Goal: Task Accomplishment & Management: Manage account settings

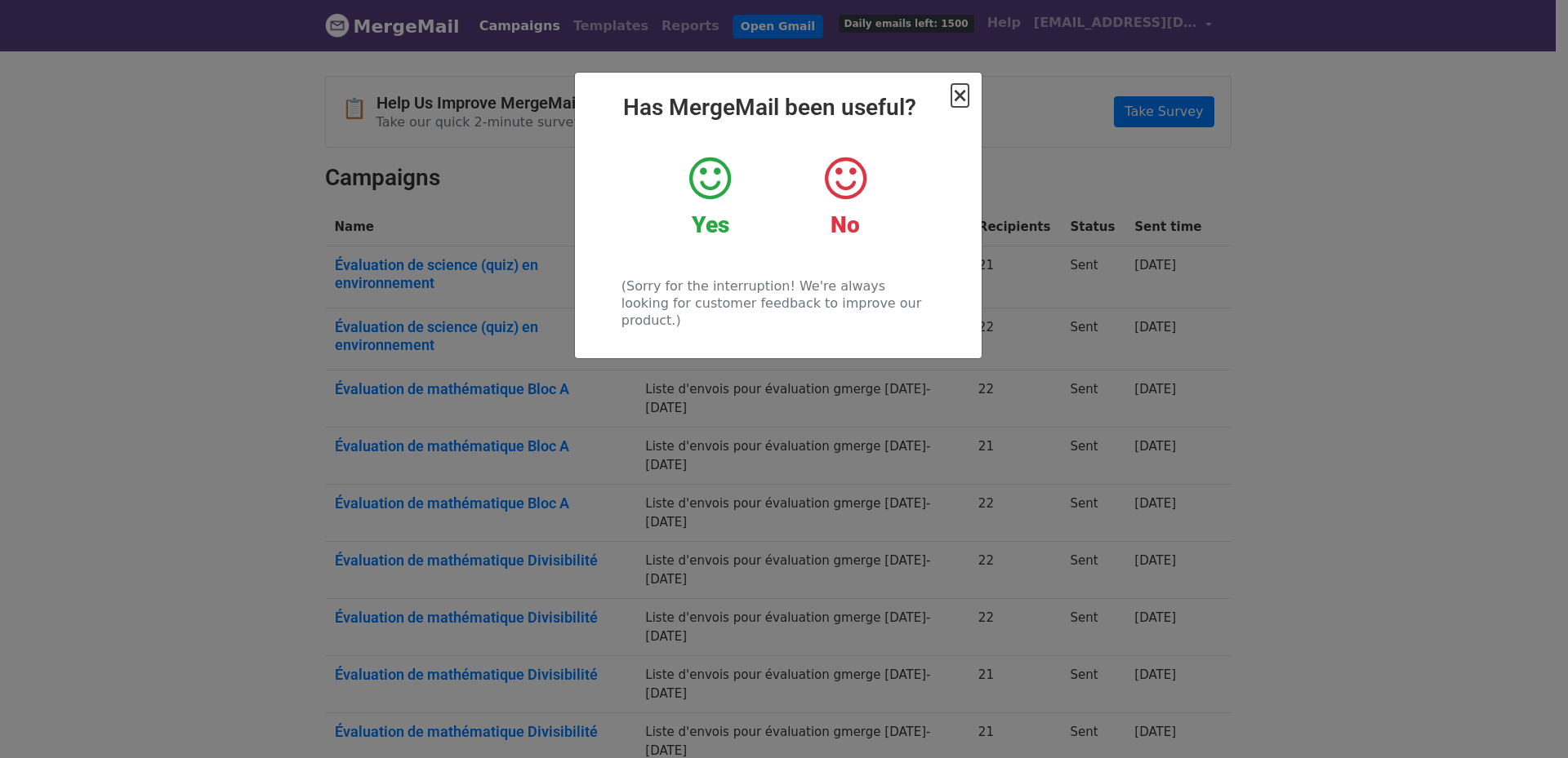
click at [964, 92] on span "×" at bounding box center [959, 95] width 16 height 23
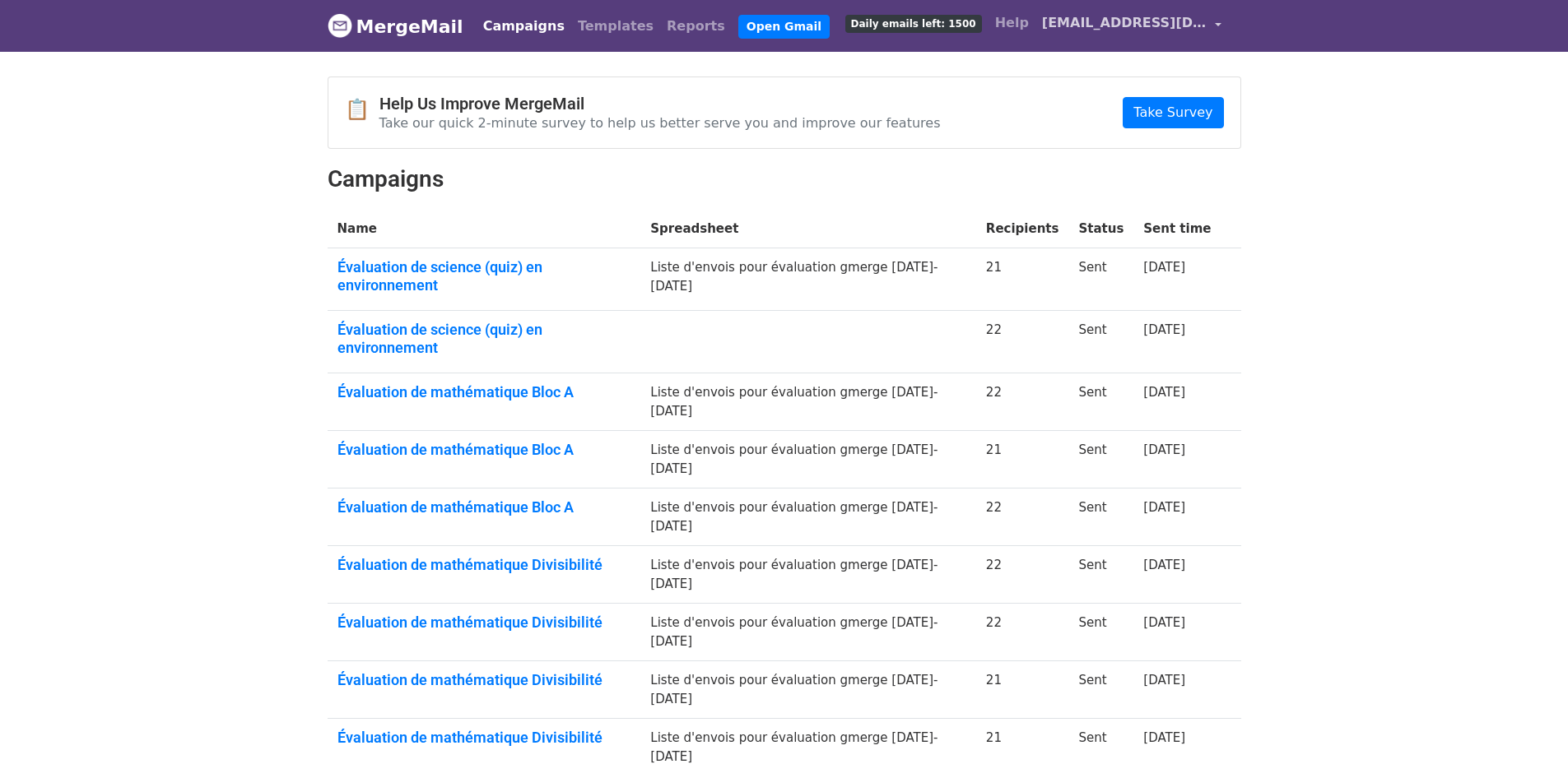
click at [1204, 24] on span "[EMAIL_ADDRESS][DOMAIN_NAME]" at bounding box center [1124, 23] width 165 height 20
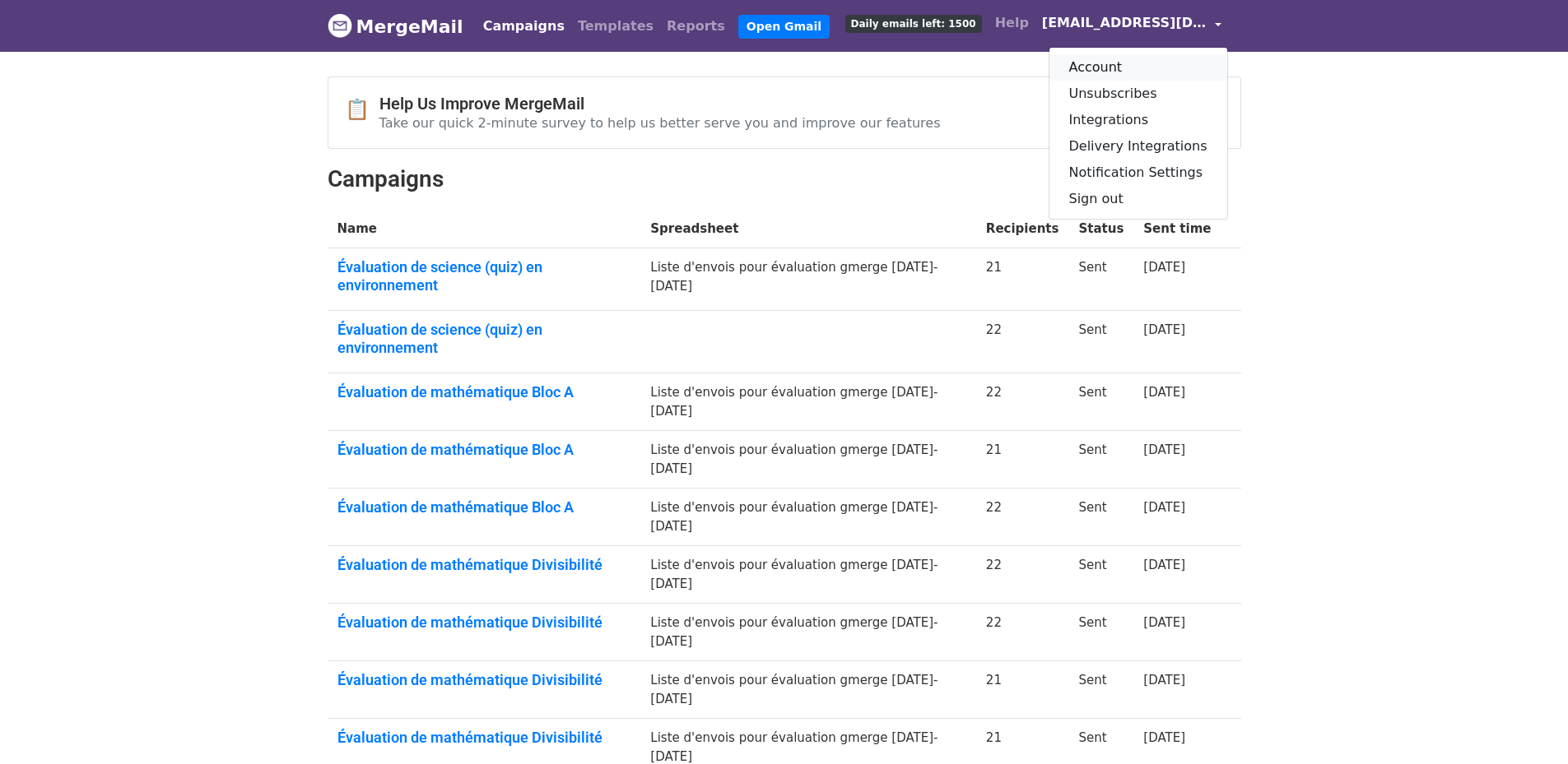
click at [1129, 69] on link "Account" at bounding box center [1138, 67] width 178 height 27
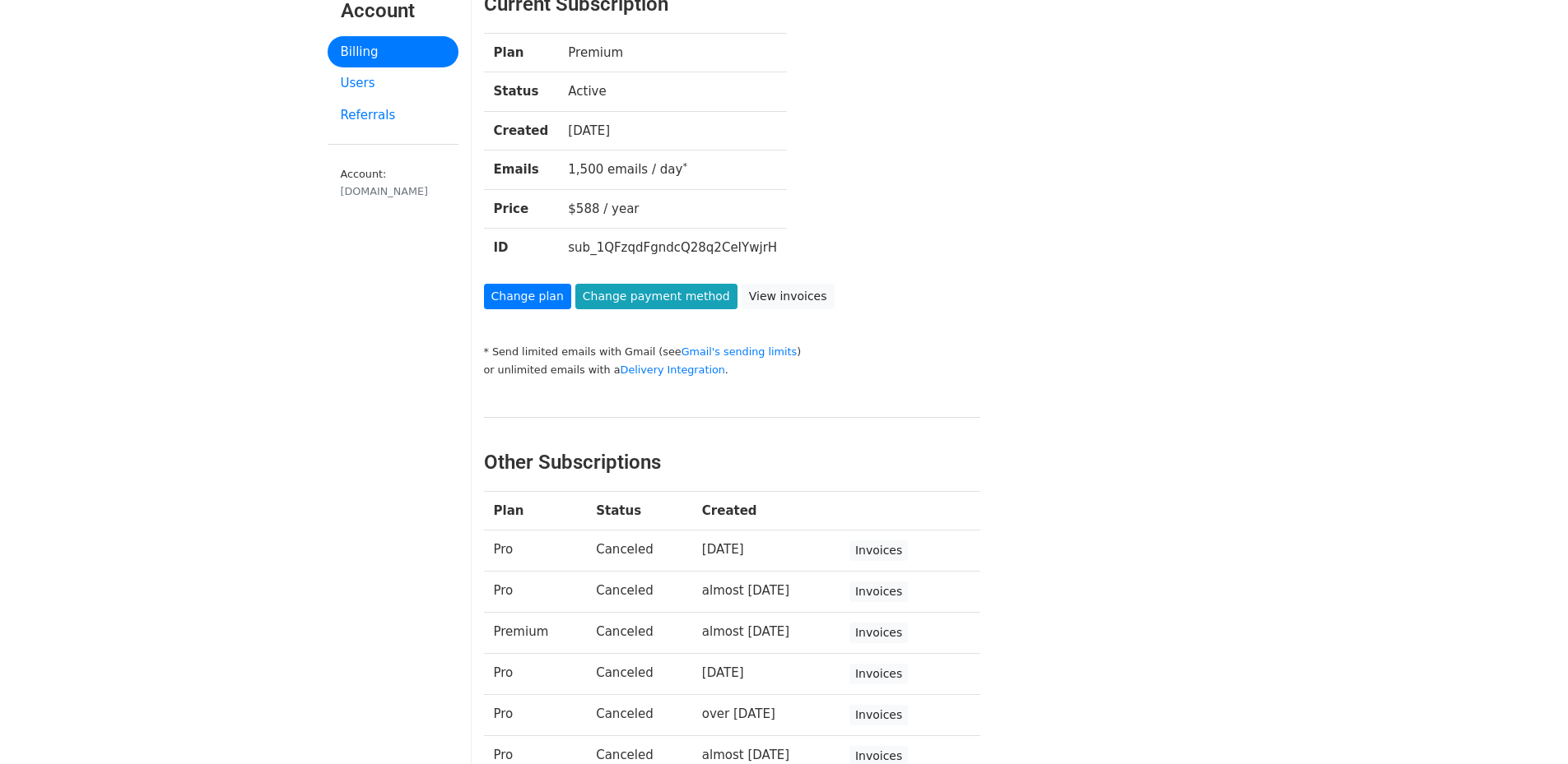
scroll to position [246, 0]
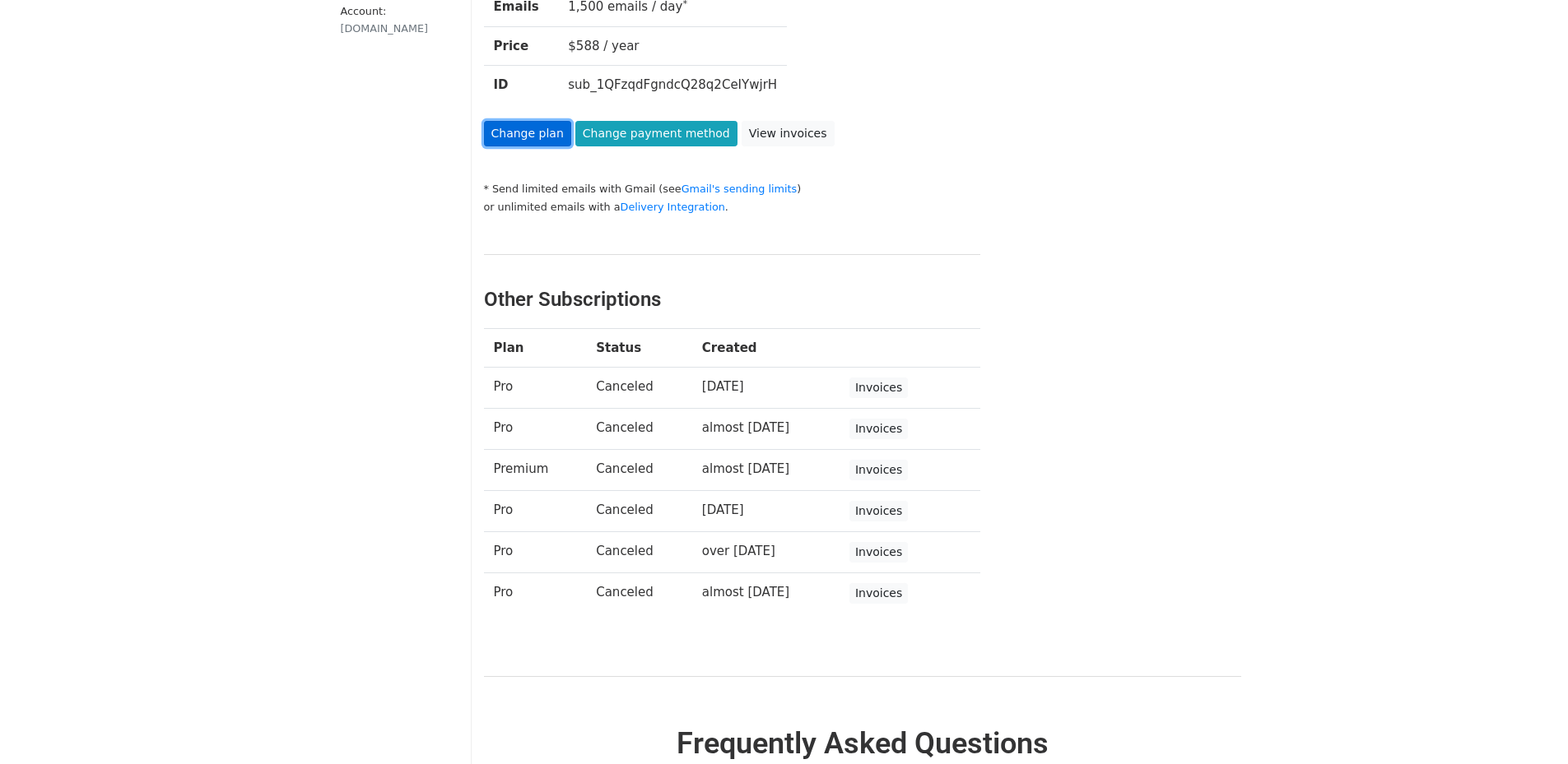
click at [510, 136] on link "Change plan" at bounding box center [527, 134] width 87 height 26
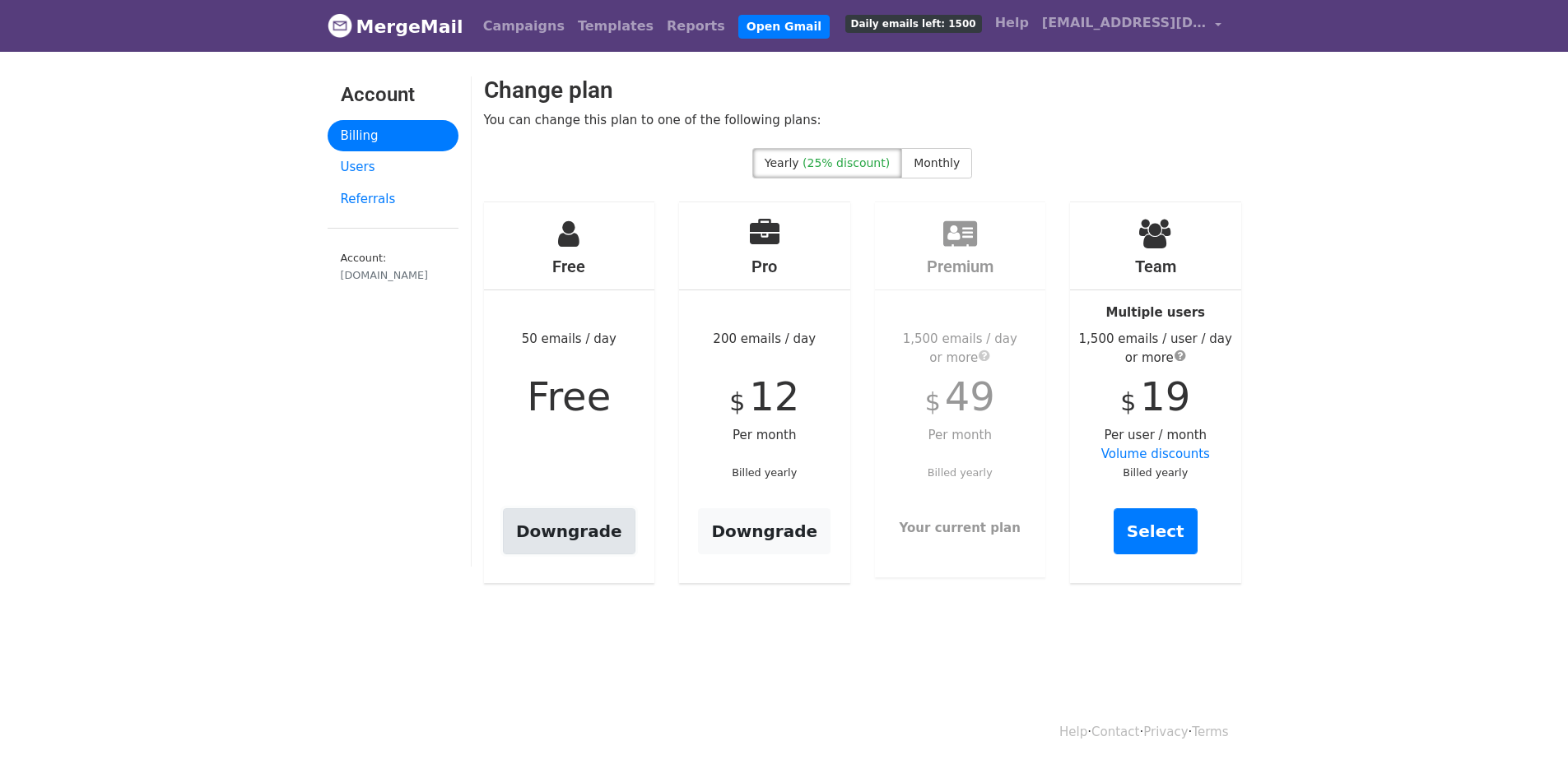
click at [589, 527] on link "Downgrade" at bounding box center [569, 531] width 133 height 46
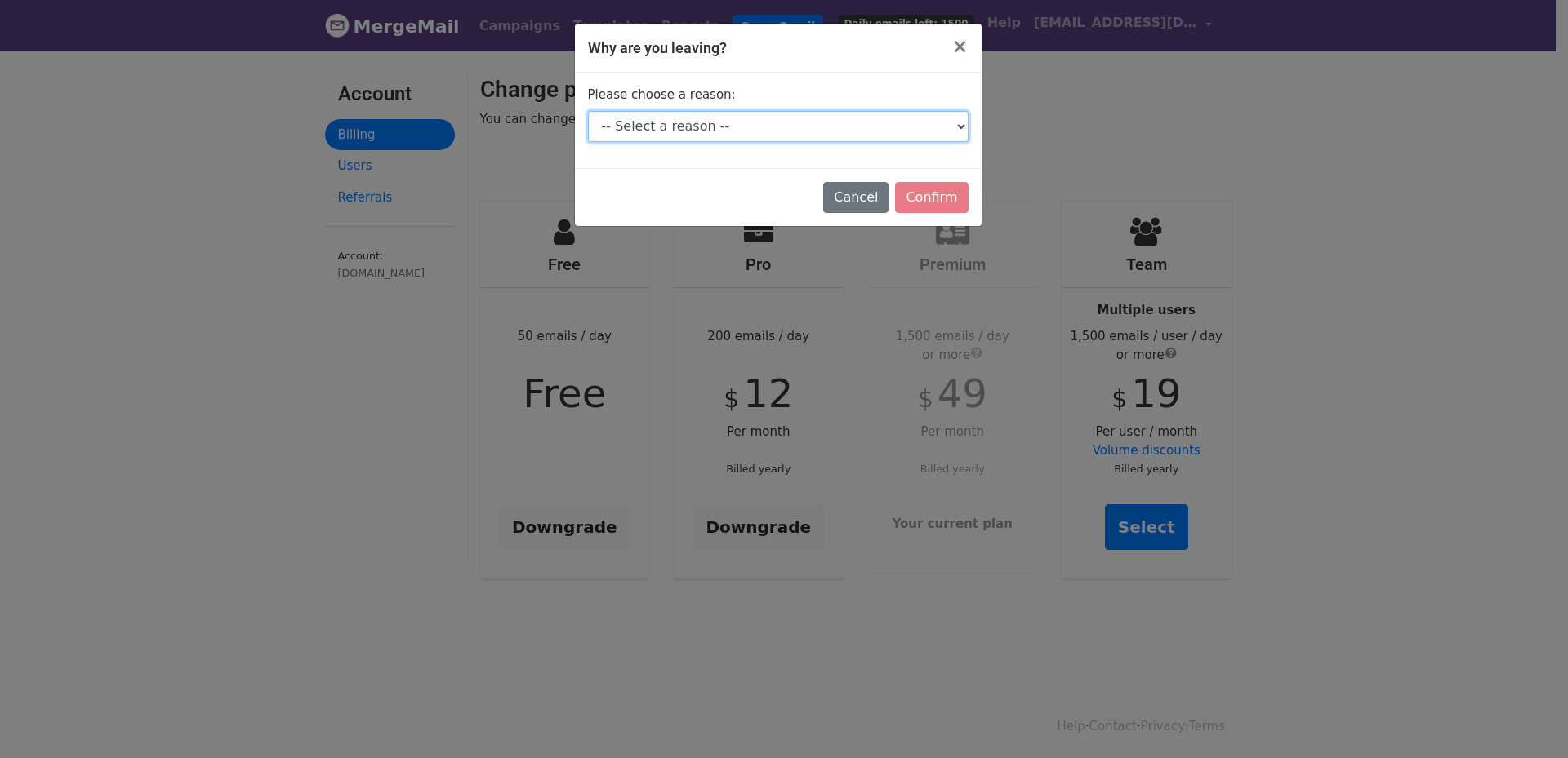
click at [963, 125] on select "-- Select a reason -- I don't send enough emails It's too expensive I had a tec…" at bounding box center [778, 126] width 381 height 31
select select "I don't send enough emails"
click at [588, 111] on select "-- Select a reason -- I don't send enough emails It's too expensive I had a tec…" at bounding box center [778, 126] width 381 height 31
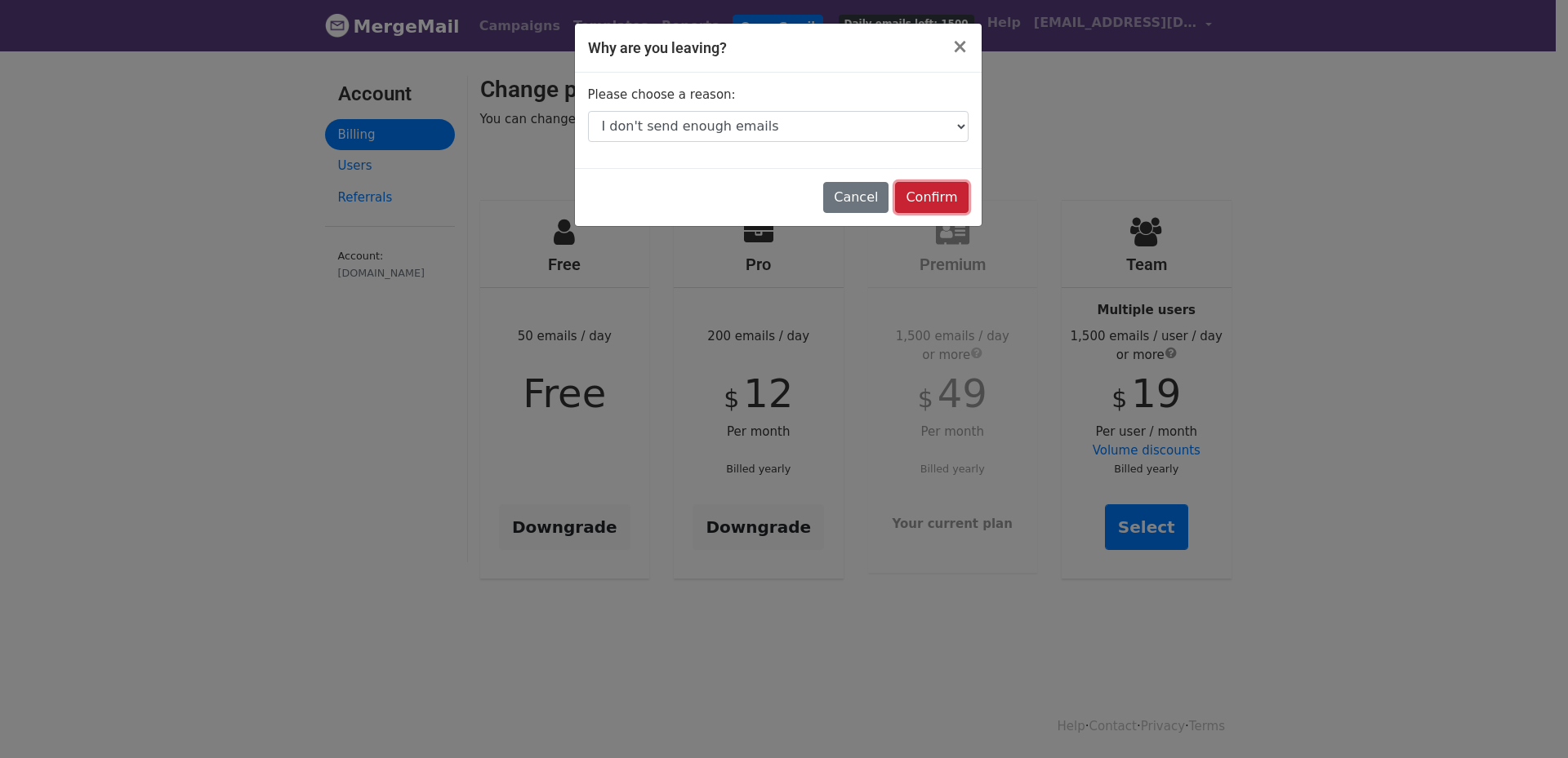
click at [951, 196] on input "Confirm" at bounding box center [931, 197] width 73 height 31
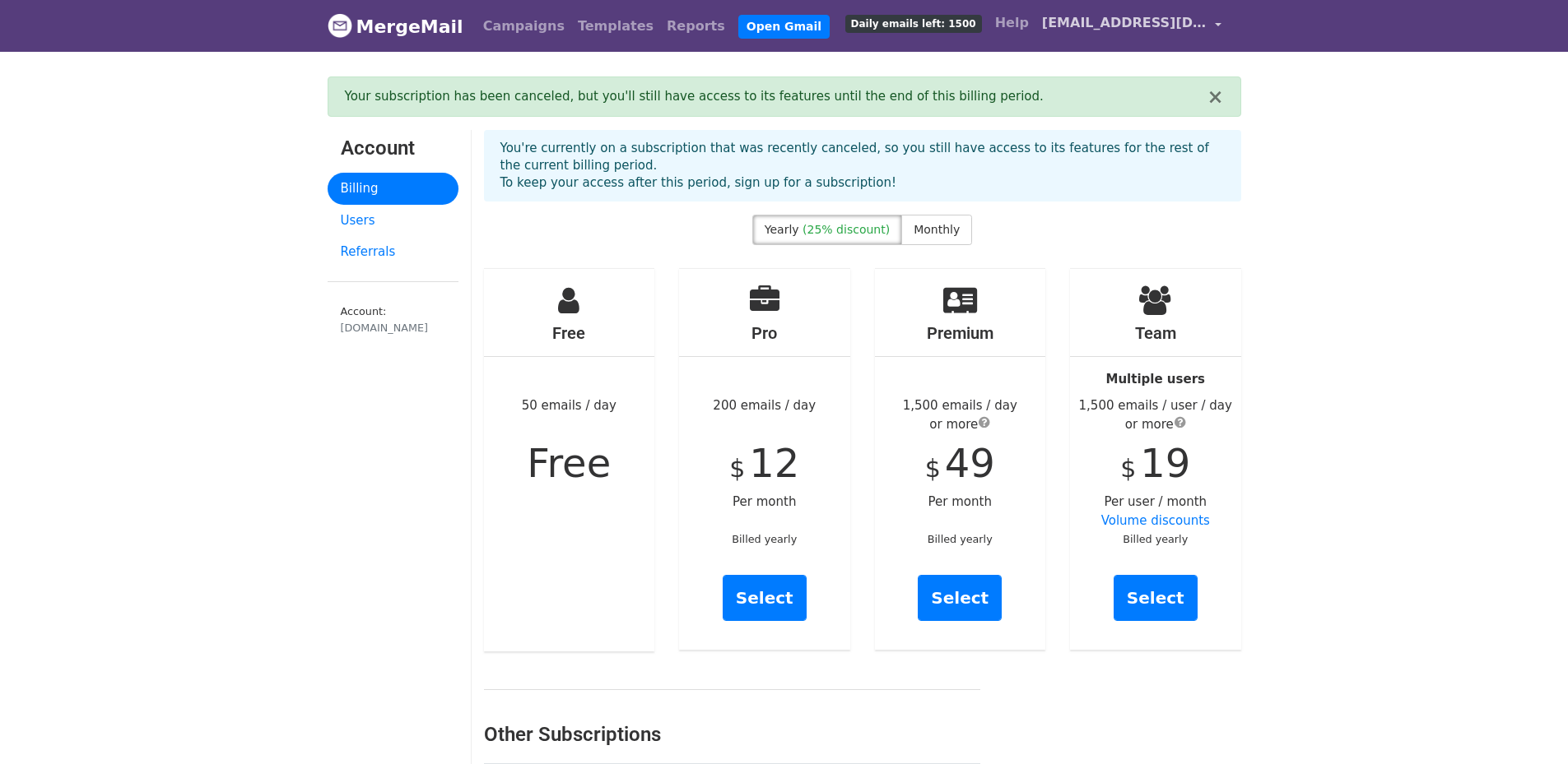
click at [1070, 19] on span "[EMAIL_ADDRESS][DOMAIN_NAME]" at bounding box center [1124, 23] width 165 height 20
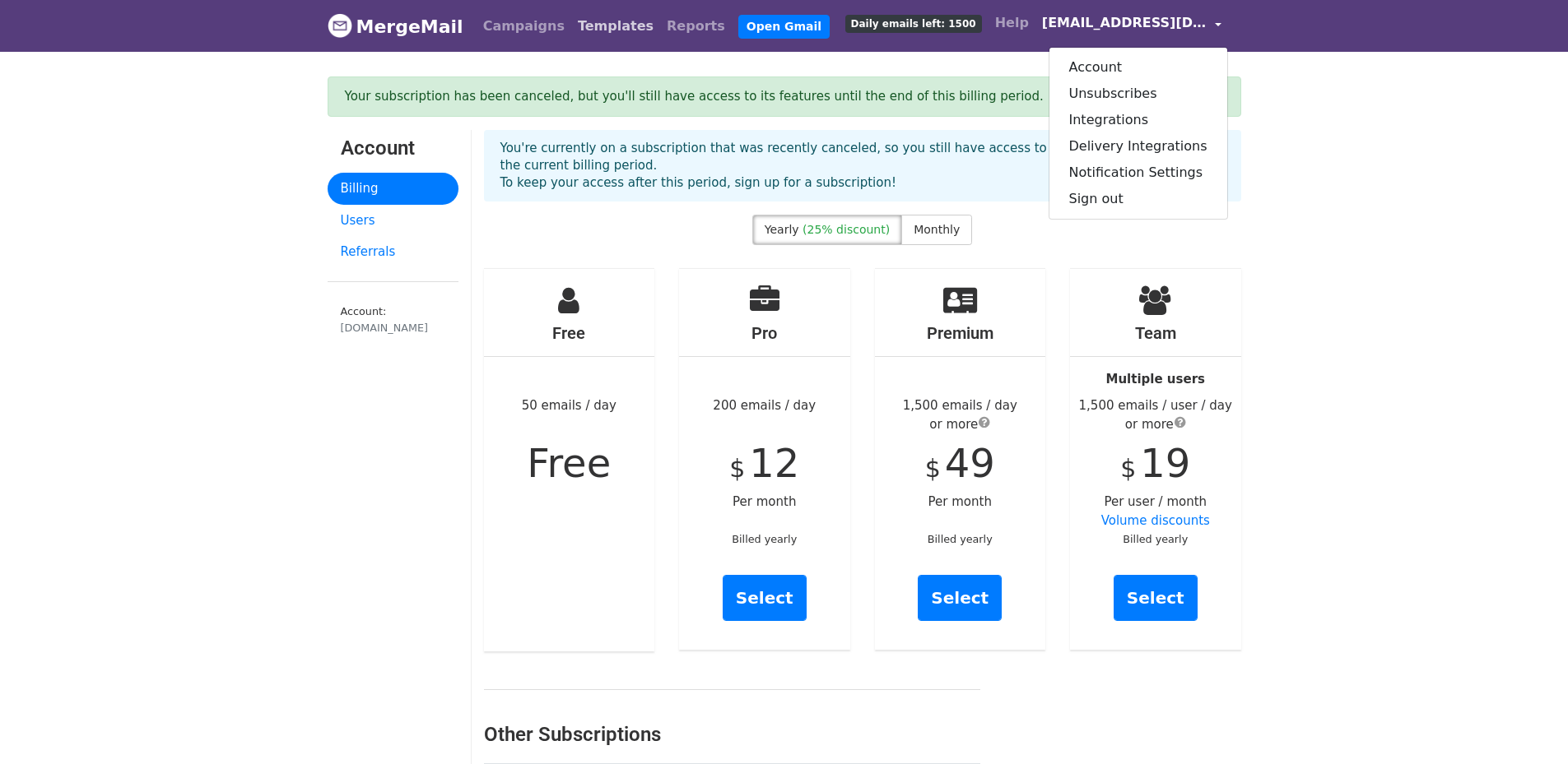
click at [595, 24] on link "Templates" at bounding box center [615, 27] width 89 height 33
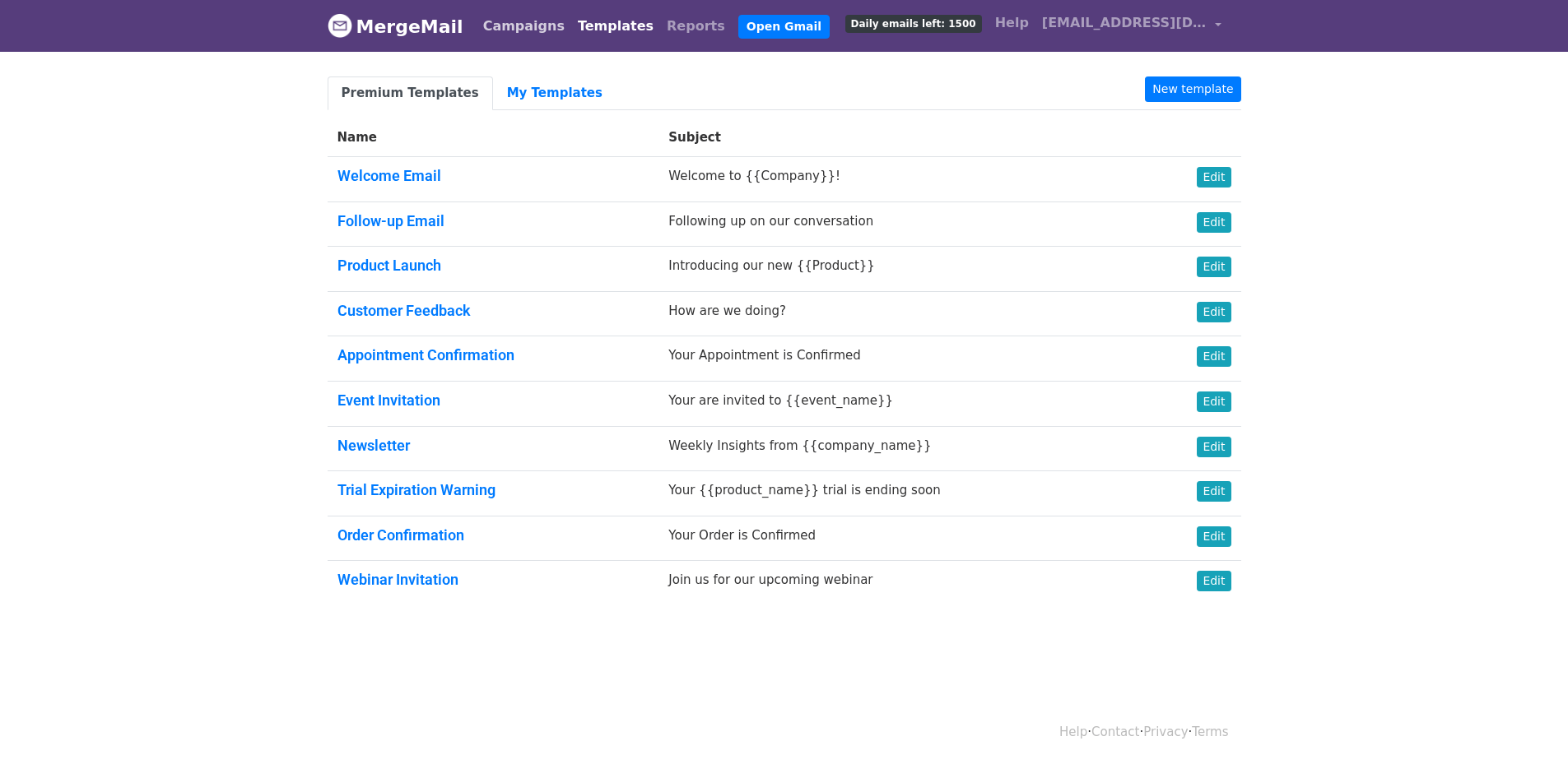
click at [491, 28] on link "Campaigns" at bounding box center [523, 27] width 94 height 33
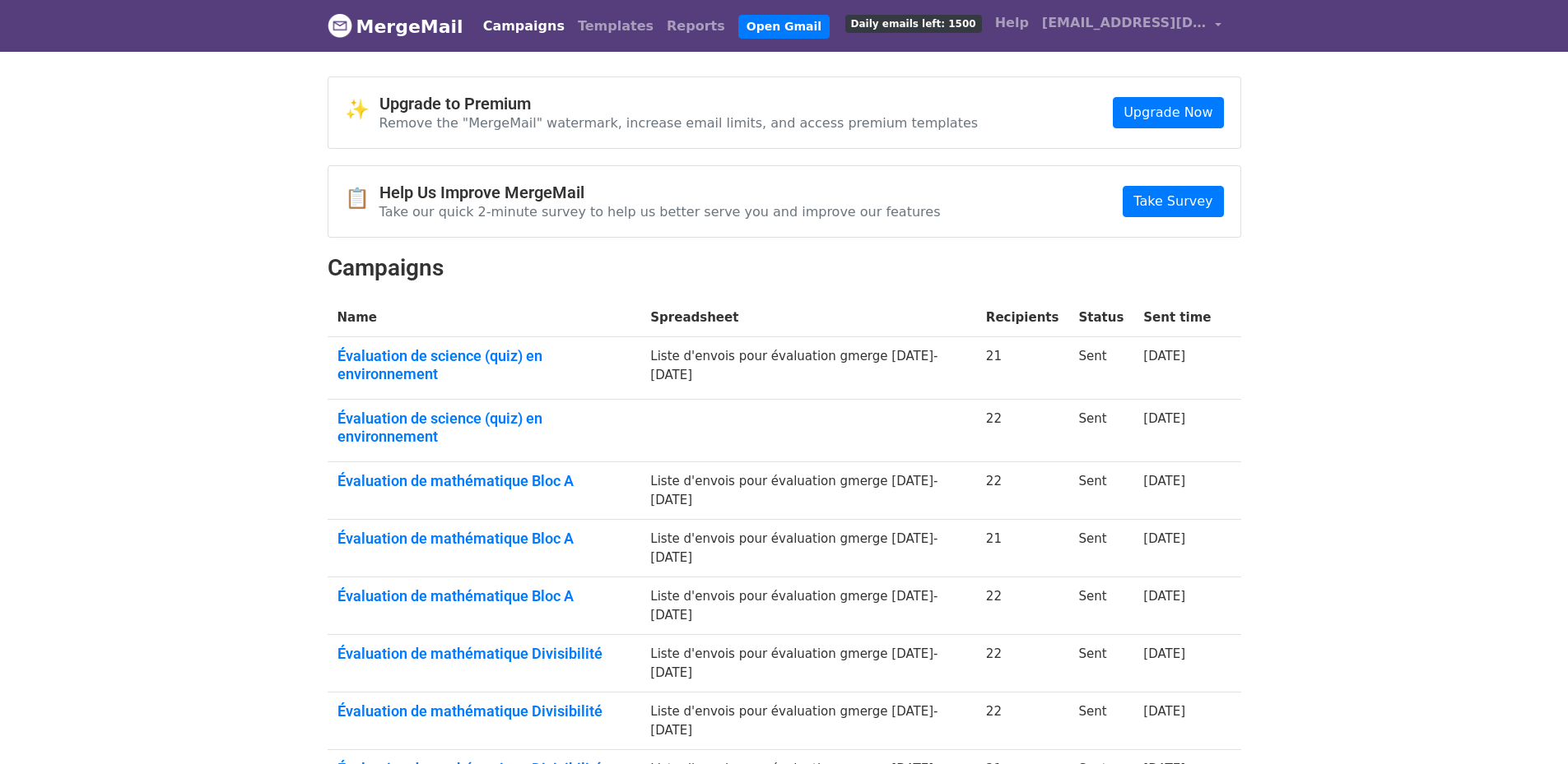
click at [936, 45] on nav "MergeMail Campaigns Templates Reports Open Gmail Daily emails left: 1500 Help […" at bounding box center [784, 26] width 914 height 52
